Goal: Register for event/course

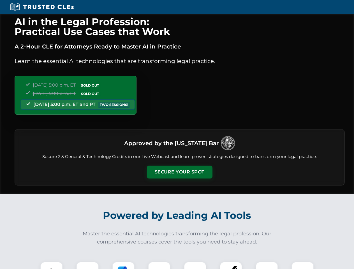
click at [179, 172] on button "Secure Your Spot" at bounding box center [180, 172] width 66 height 13
click at [52, 265] on img at bounding box center [51, 273] width 16 height 16
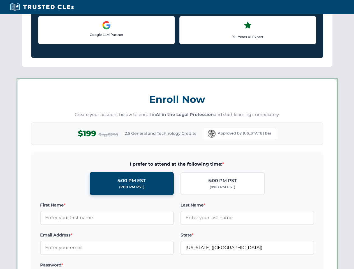
click at [123, 265] on label "Password *" at bounding box center [107, 265] width 134 height 7
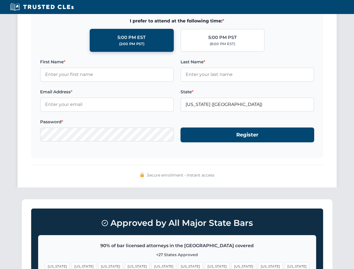
click at [258, 265] on span "[US_STATE]" at bounding box center [270, 266] width 24 height 8
